Goal: Information Seeking & Learning: Check status

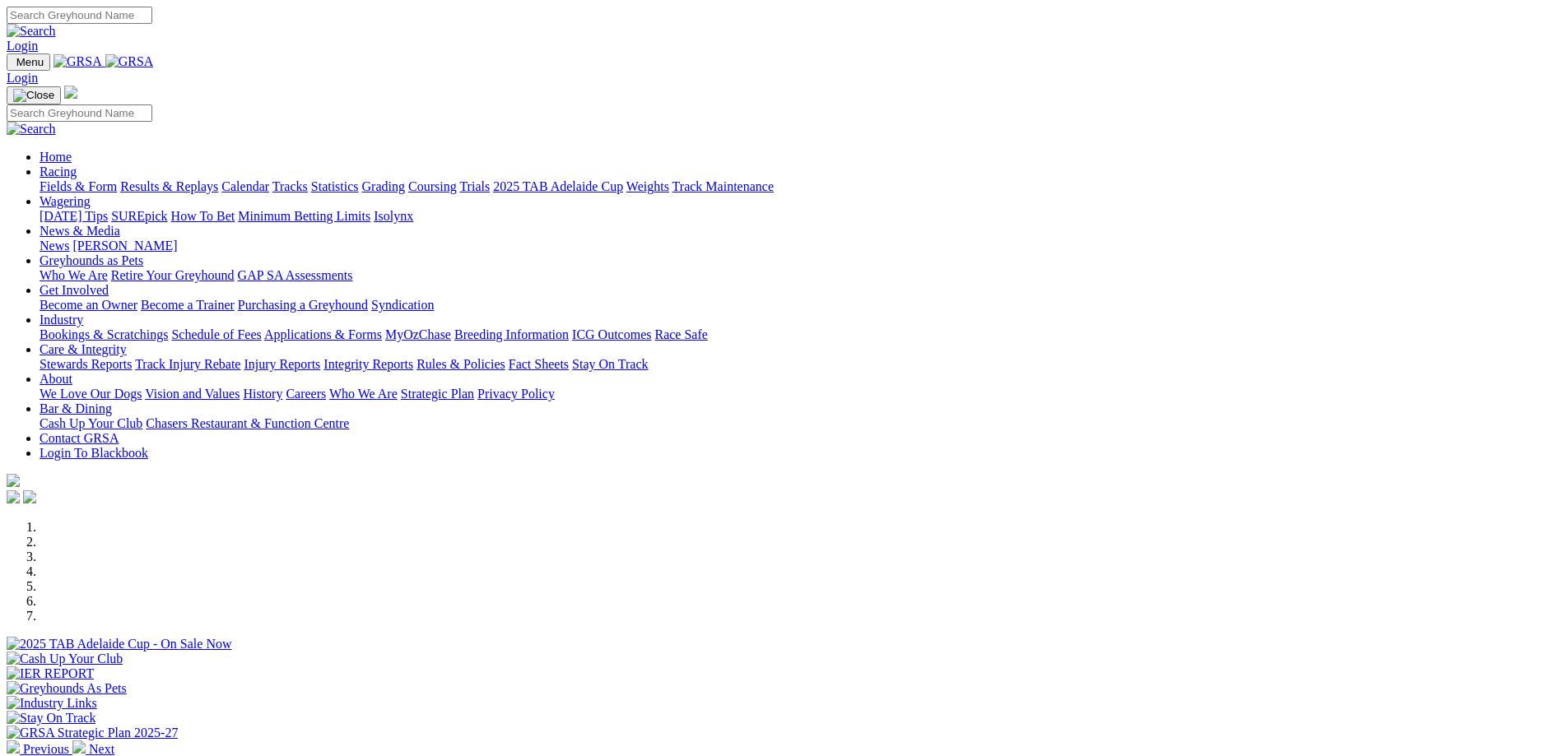
scroll to position [329, 0]
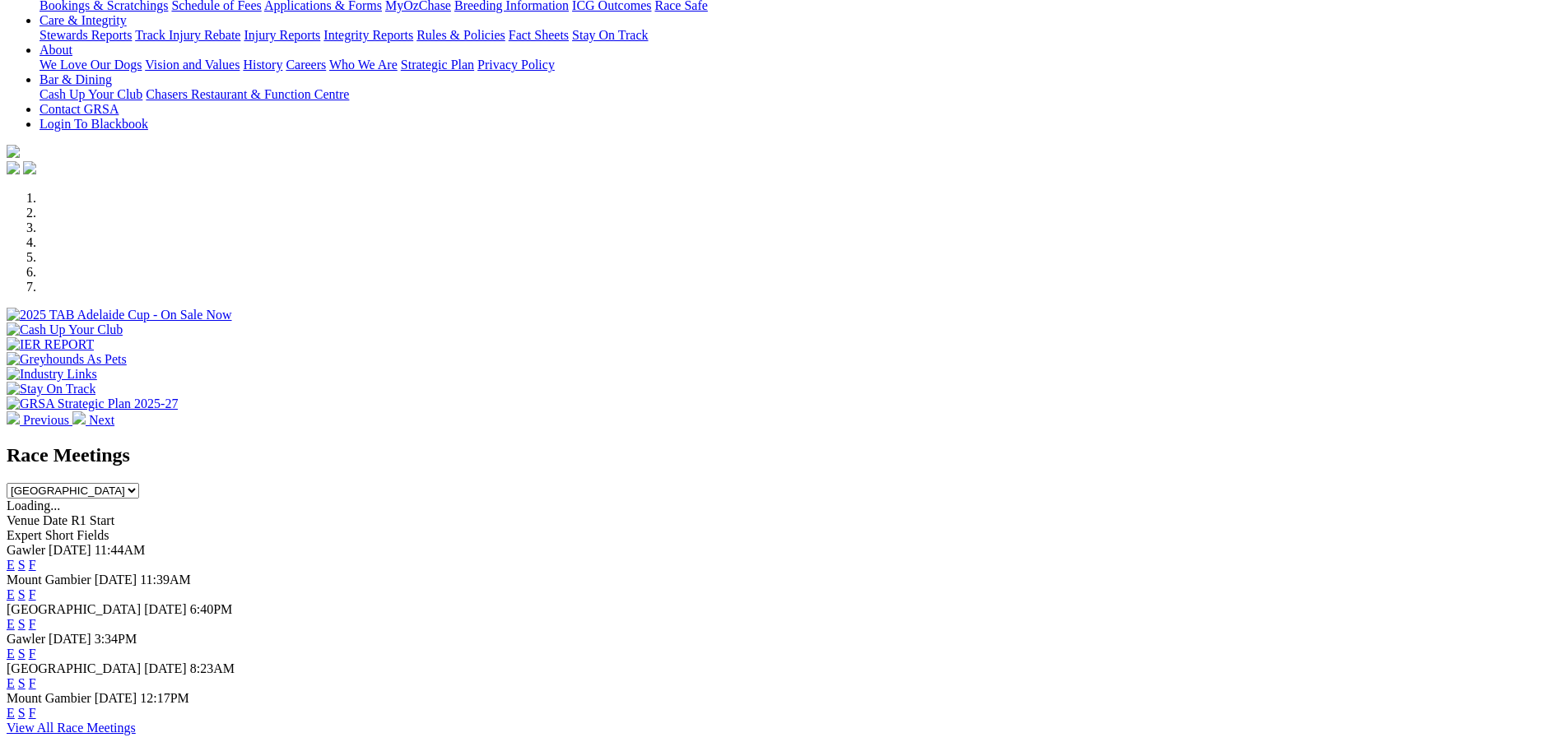
click at [36, 558] on link "F" at bounding box center [33, 565] width 8 height 14
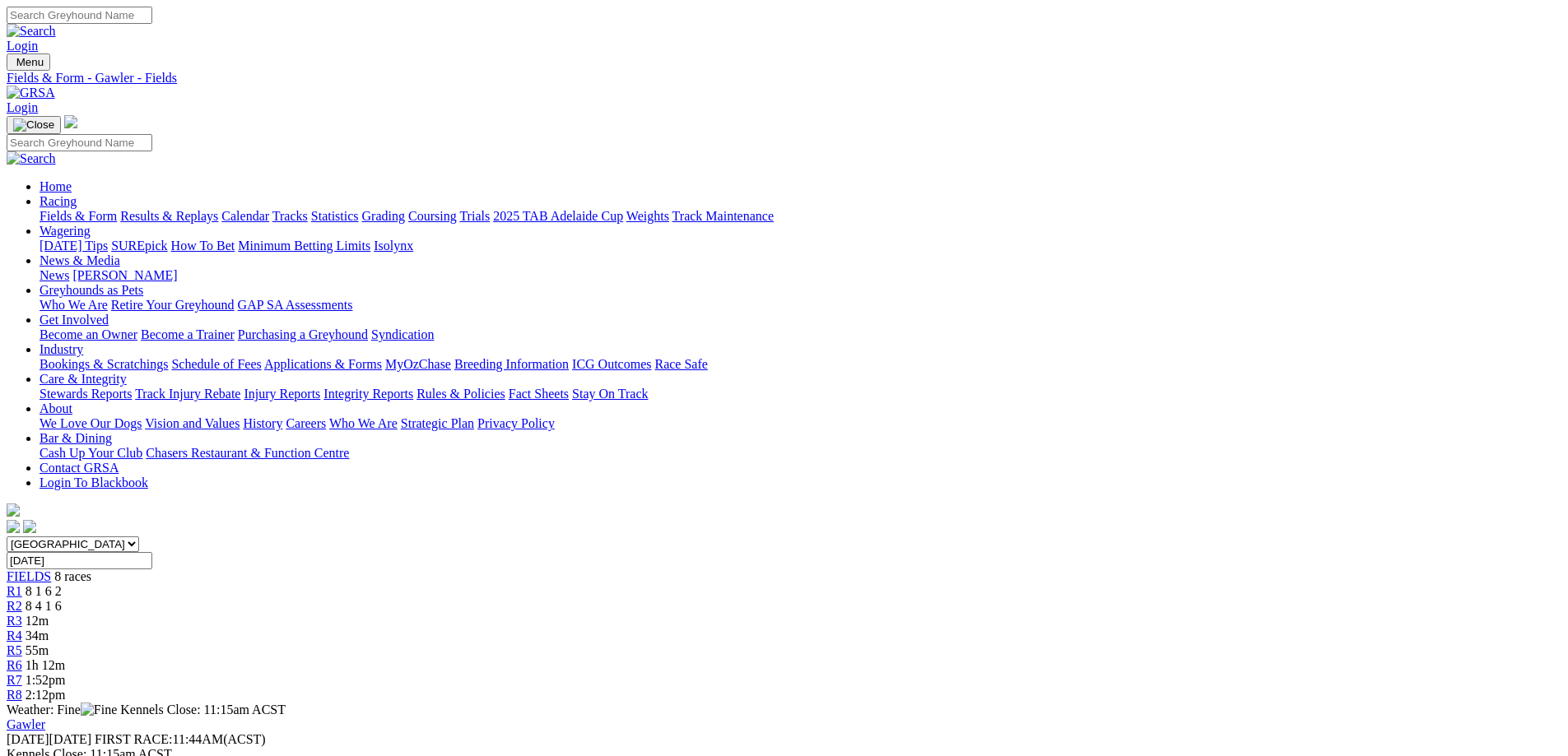
click at [218, 209] on link "Results & Replays" at bounding box center [169, 216] width 98 height 14
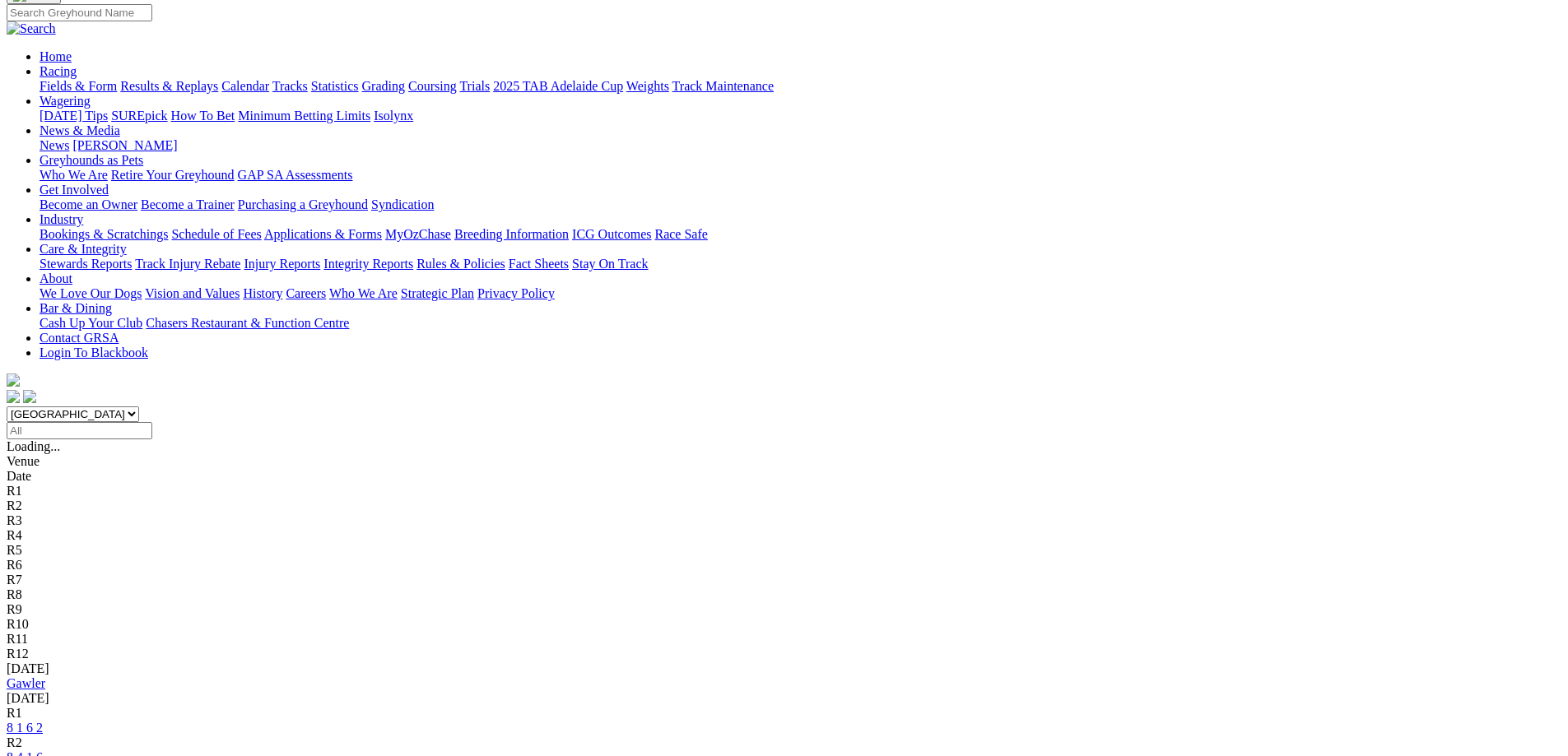
scroll to position [246, 0]
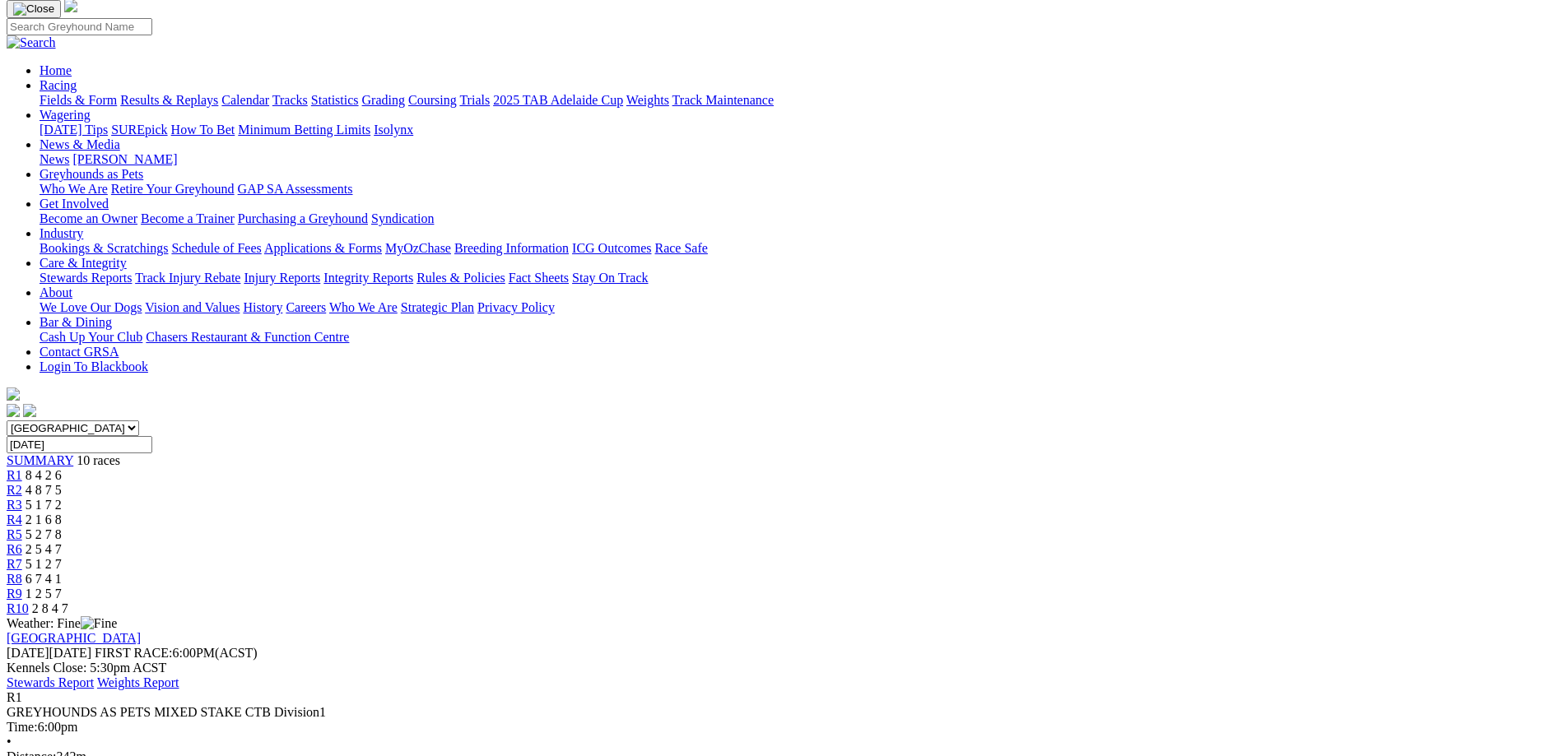
scroll to position [246, 0]
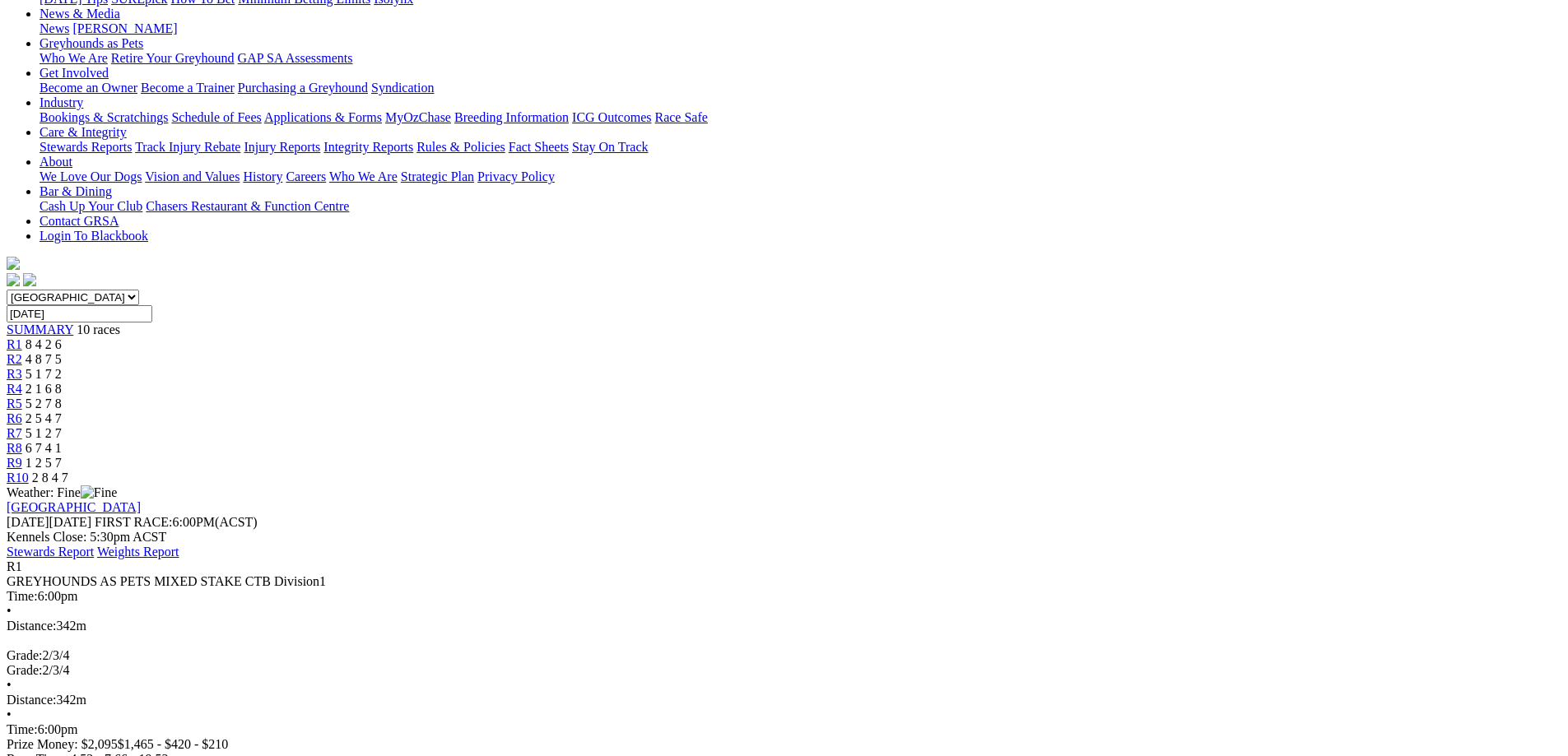
click at [525, 352] on div "R2 4 8 7 5" at bounding box center [784, 359] width 1554 height 15
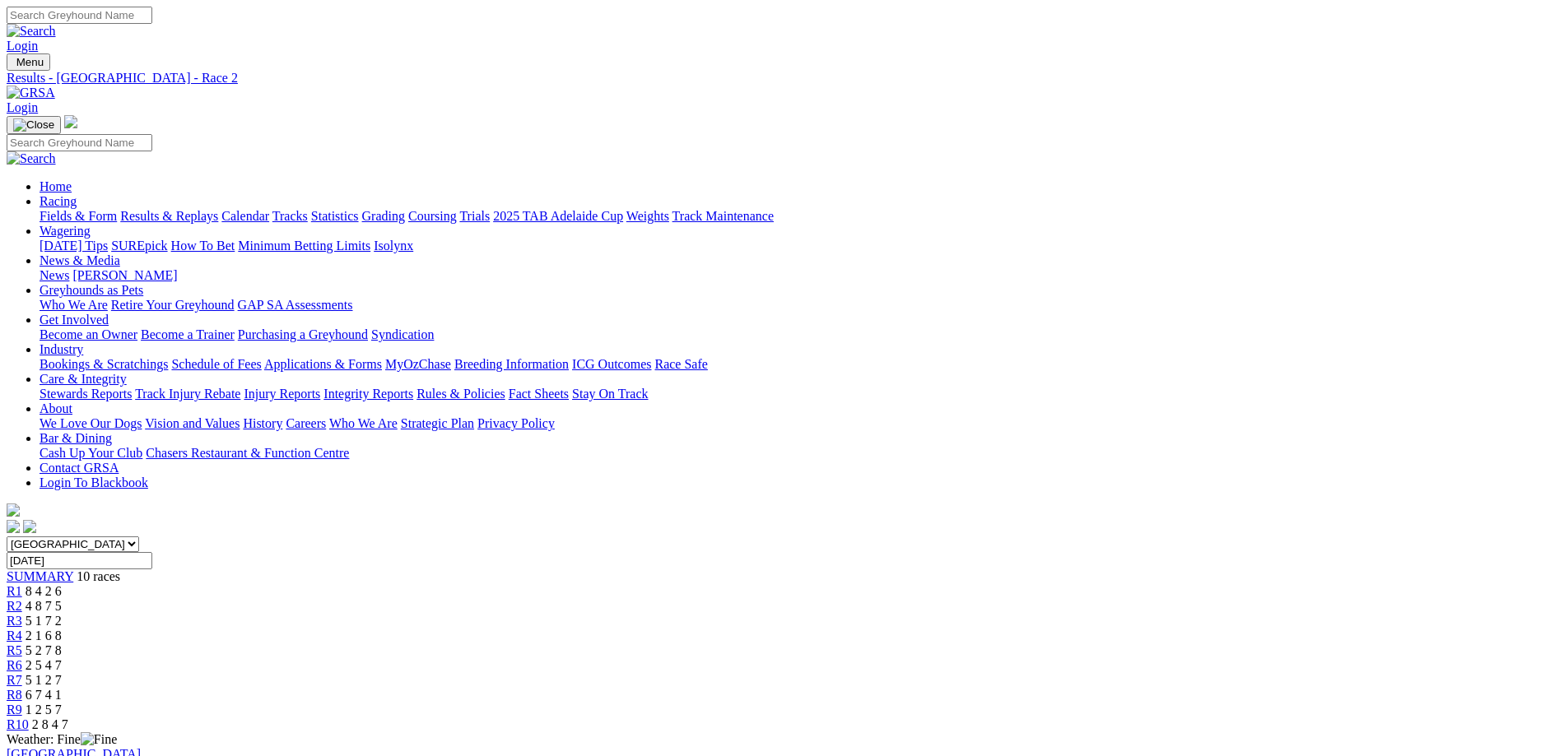
click at [631, 614] on div "R3 5 1 7 2" at bounding box center [784, 621] width 1554 height 15
click at [707, 628] on div "R4 2 1 6 8" at bounding box center [784, 635] width 1554 height 15
click at [22, 643] on span "R5" at bounding box center [15, 650] width 16 height 14
click at [22, 659] on span "R6" at bounding box center [15, 665] width 16 height 14
click at [61, 673] on span "5 1 2 7" at bounding box center [43, 680] width 36 height 14
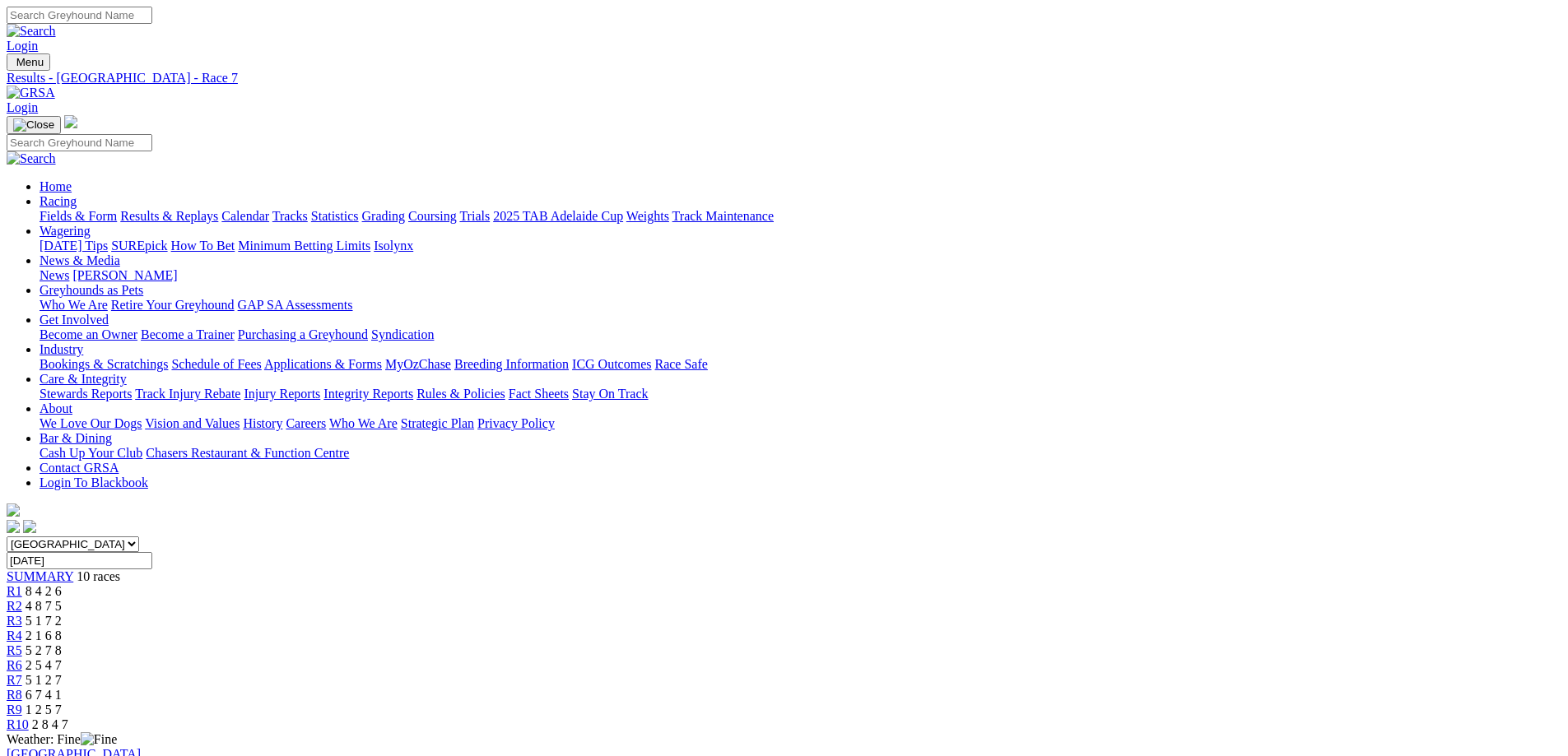
click at [22, 688] on span "R8" at bounding box center [15, 695] width 16 height 14
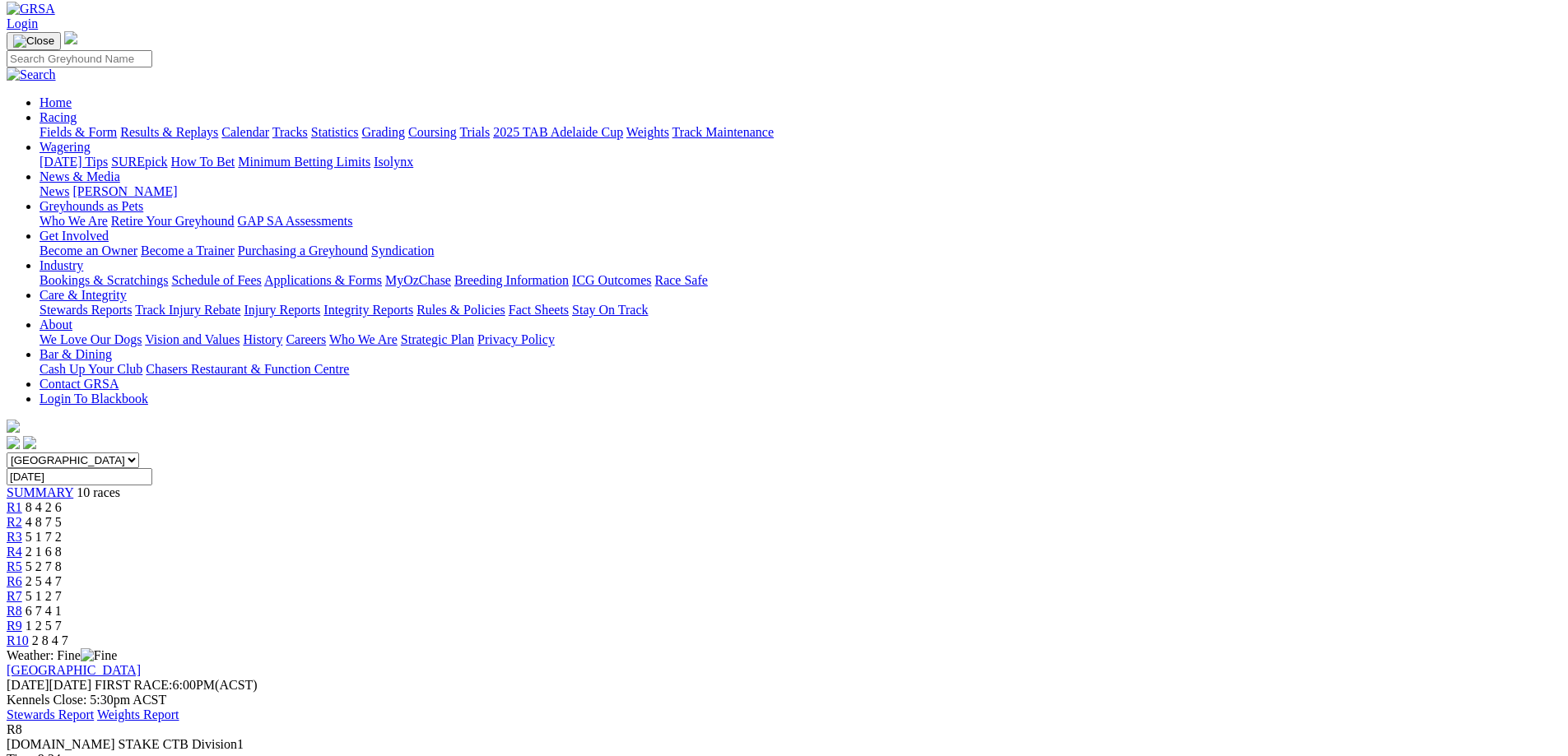
scroll to position [82, 0]
click at [1152, 621] on div "R9 1 2 5 7" at bounding box center [784, 627] width 1554 height 15
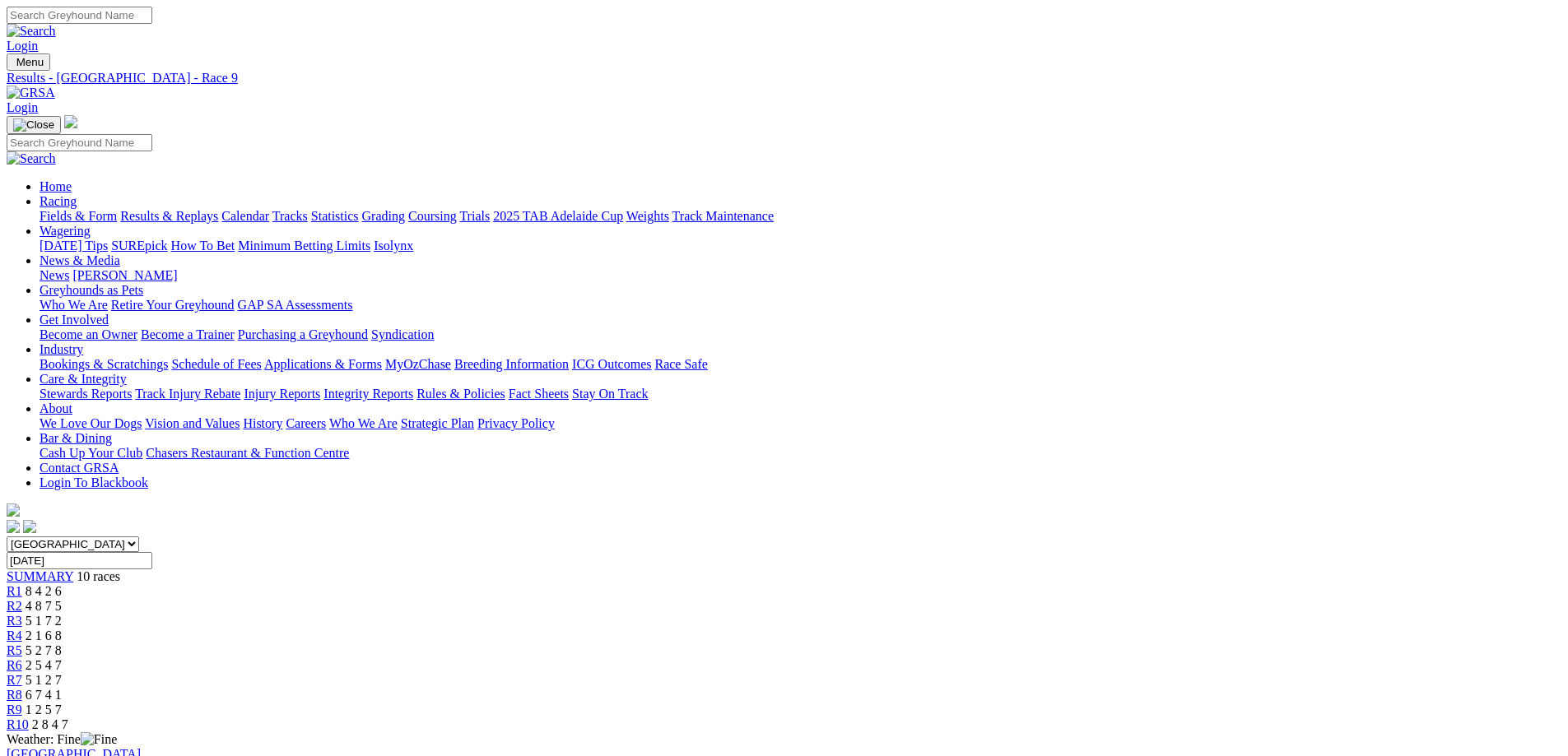
click at [1256, 717] on div "R10 2 8 4 7" at bounding box center [784, 724] width 1554 height 15
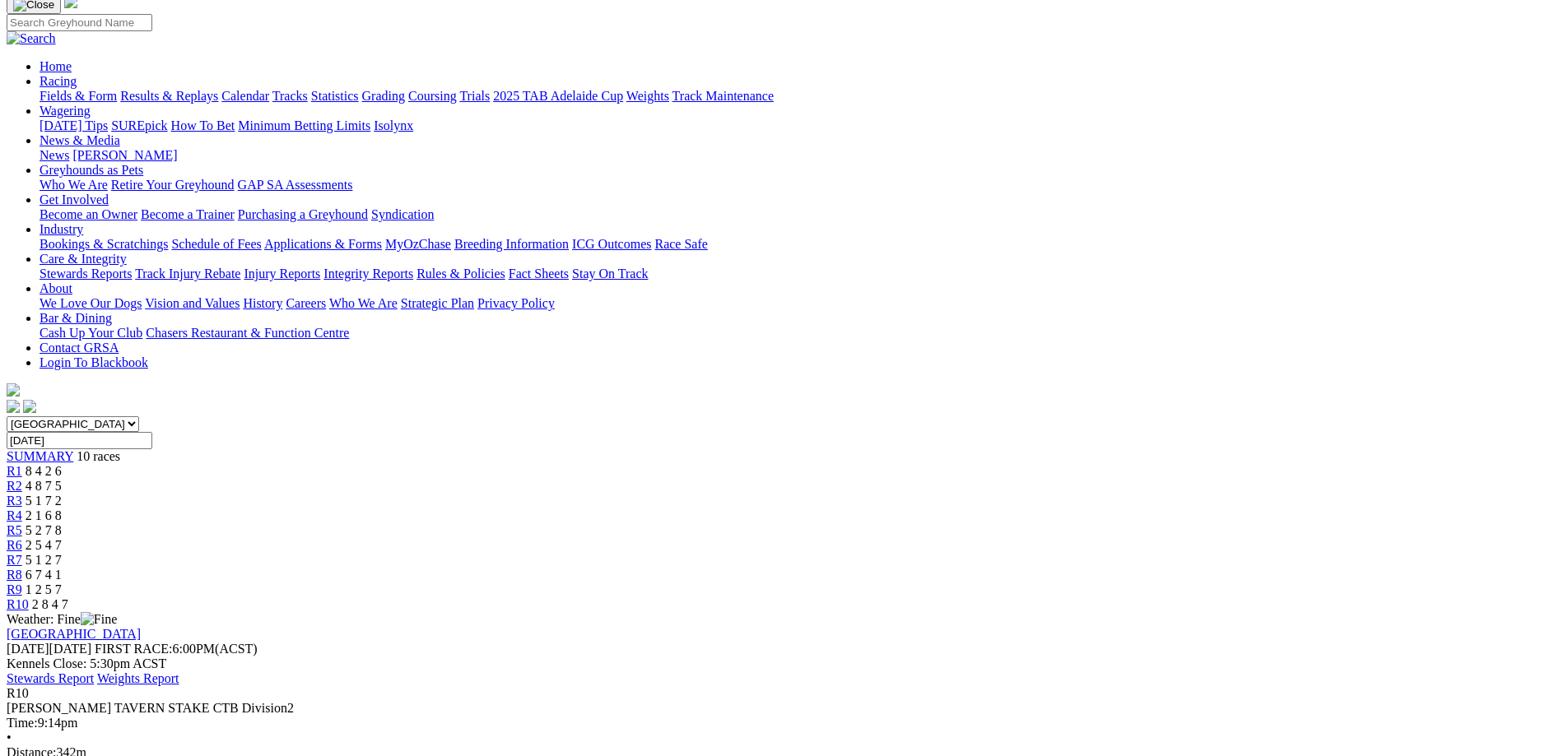
scroll to position [329, 0]
